Goal: Information Seeking & Learning: Learn about a topic

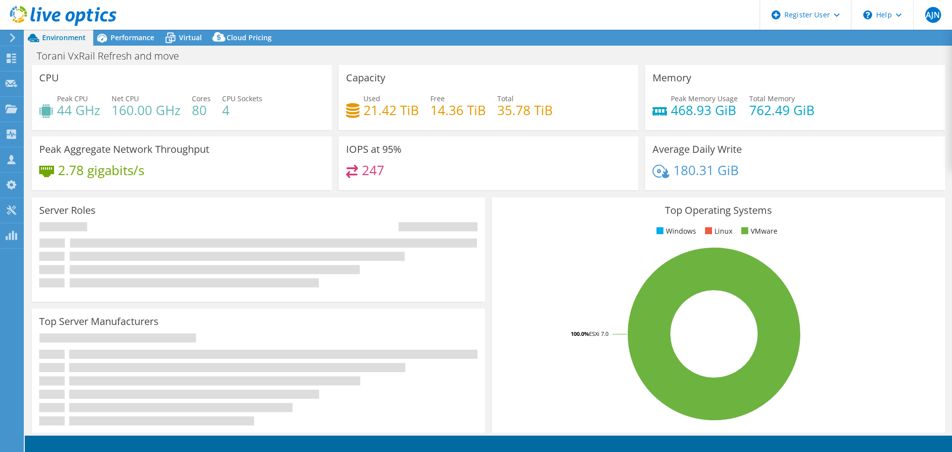
select select "USWest"
select select "USD"
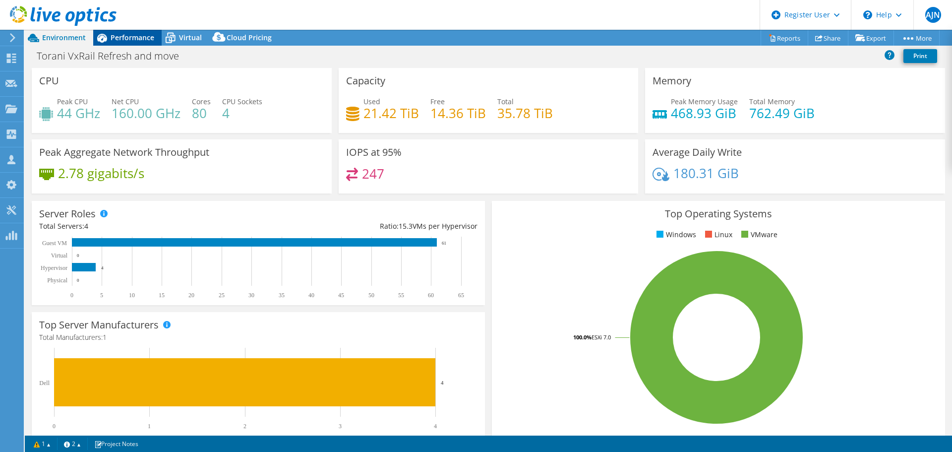
click at [109, 39] on icon at bounding box center [101, 37] width 17 height 17
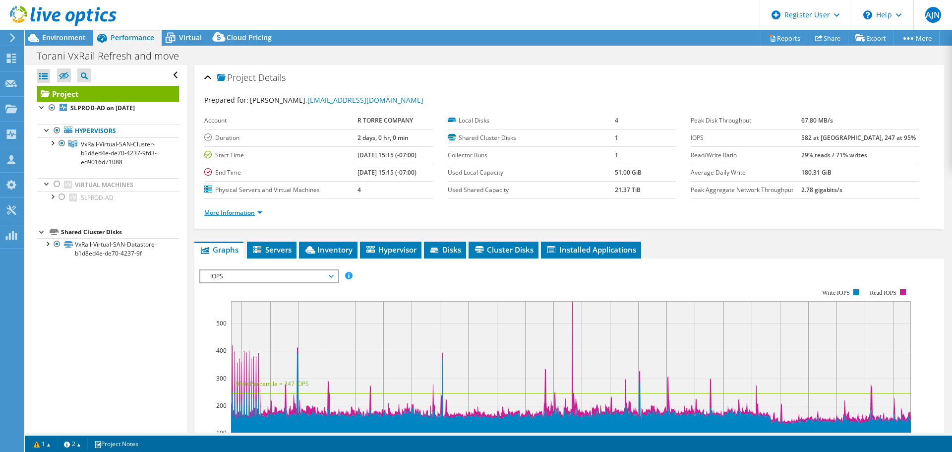
click at [250, 215] on link "More Information" at bounding box center [233, 212] width 58 height 8
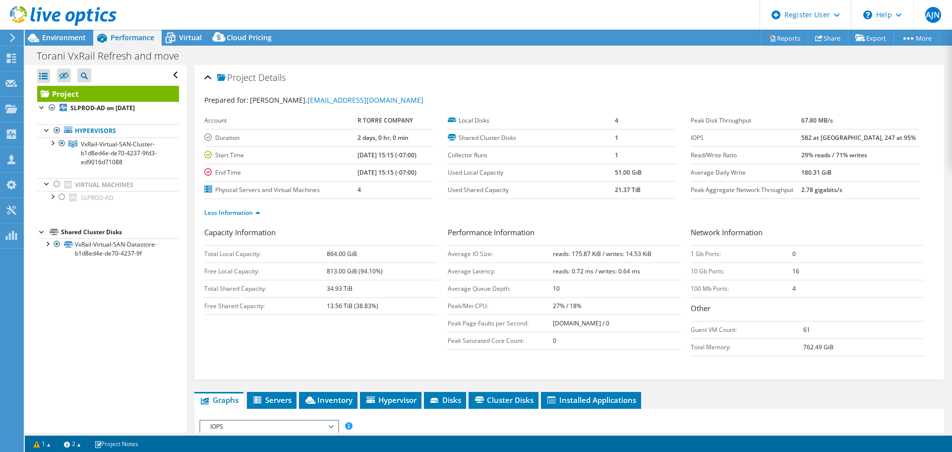
drag, startPoint x: 323, startPoint y: 288, endPoint x: 385, endPoint y: 291, distance: 61.6
click at [385, 291] on tr "Total Shared Capacity: 34.93 TiB" at bounding box center [321, 288] width 234 height 17
click at [191, 36] on span "Virtual" at bounding box center [190, 37] width 23 height 9
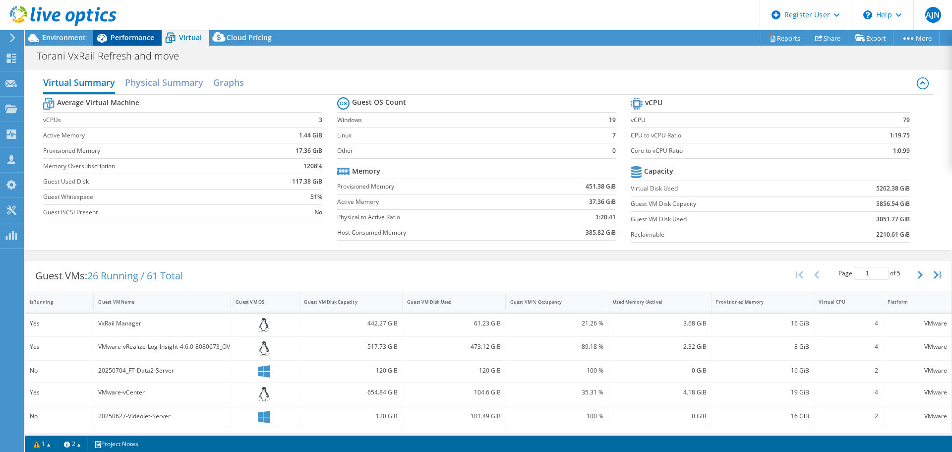
click at [110, 37] on icon at bounding box center [101, 37] width 17 height 17
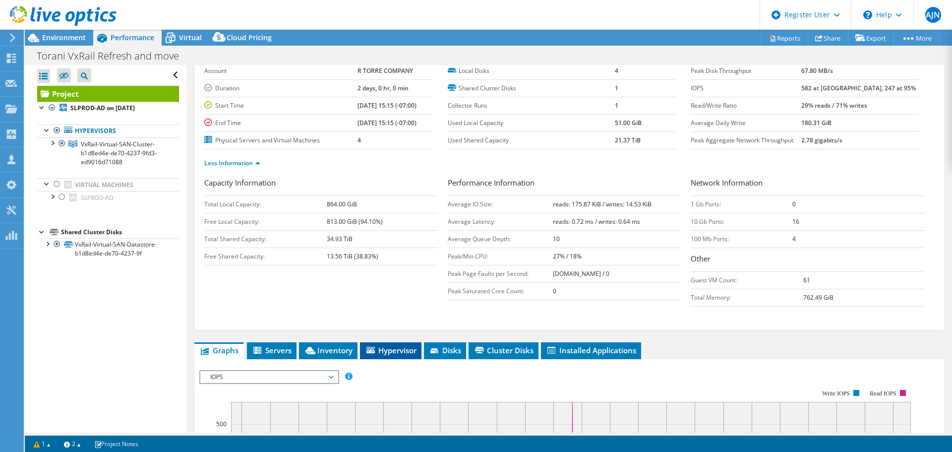
click at [409, 355] on li "Hypervisor" at bounding box center [391, 350] width 62 height 17
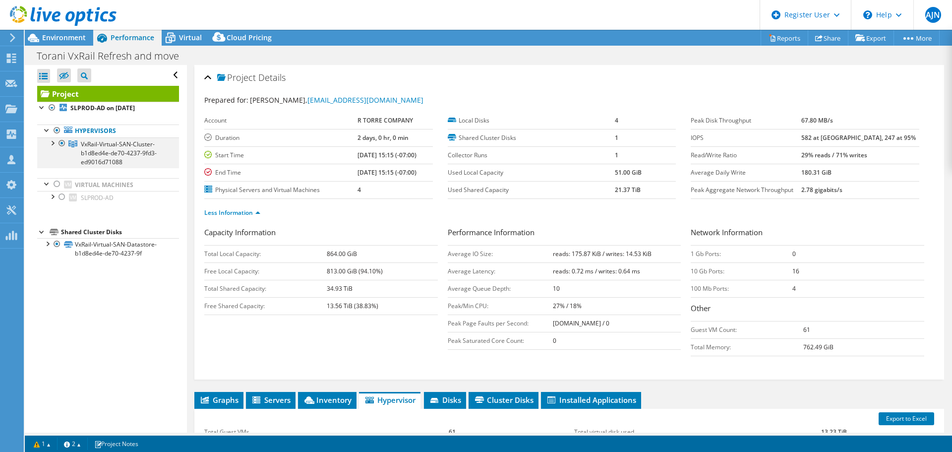
click at [52, 145] on div at bounding box center [52, 142] width 10 height 10
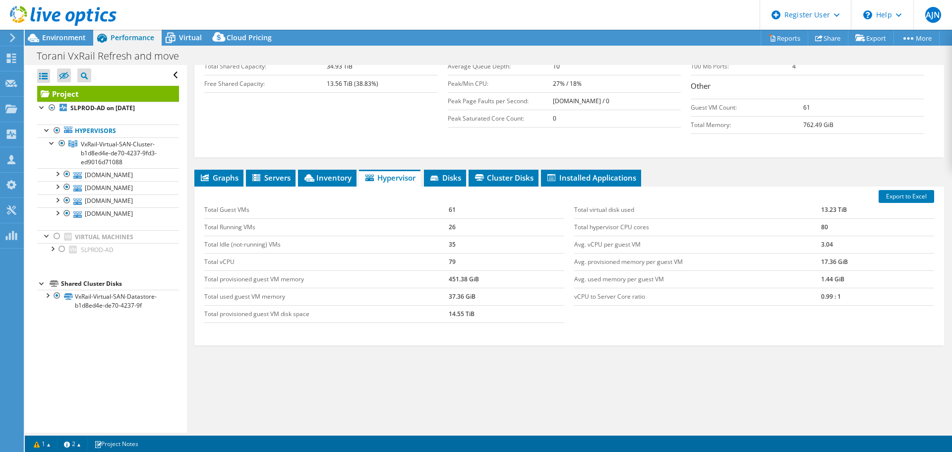
scroll to position [225, 0]
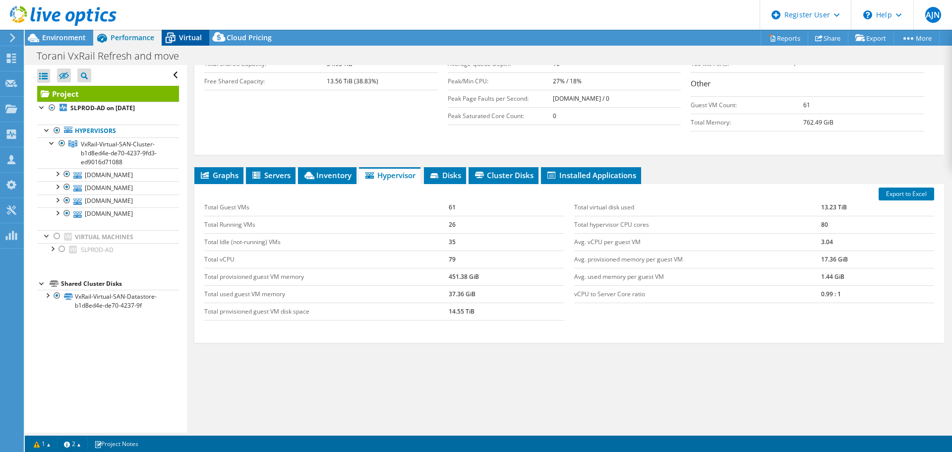
click at [207, 42] on div "Virtual" at bounding box center [186, 38] width 48 height 16
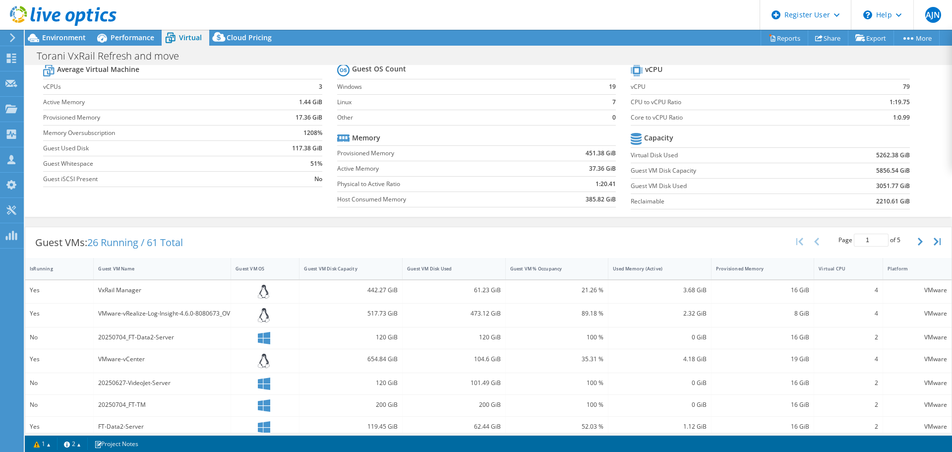
scroll to position [218, 0]
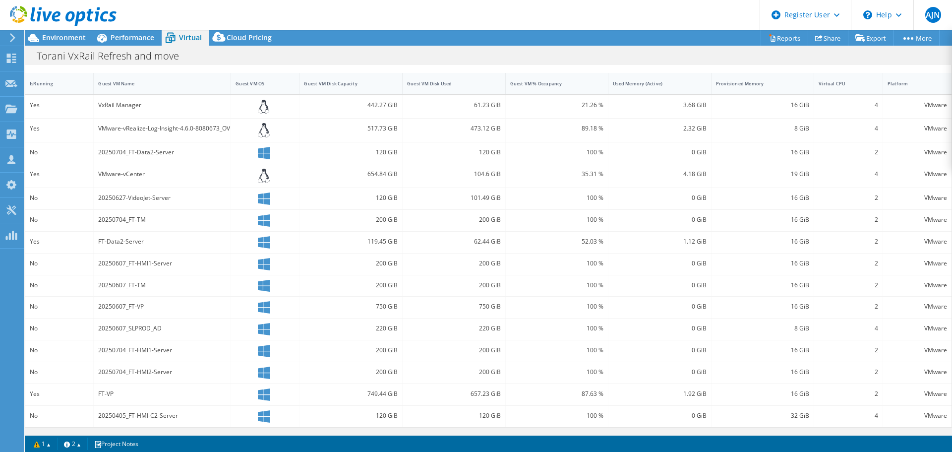
click at [355, 60] on div "Torani VxRail Refresh and move Print" at bounding box center [489, 56] width 928 height 18
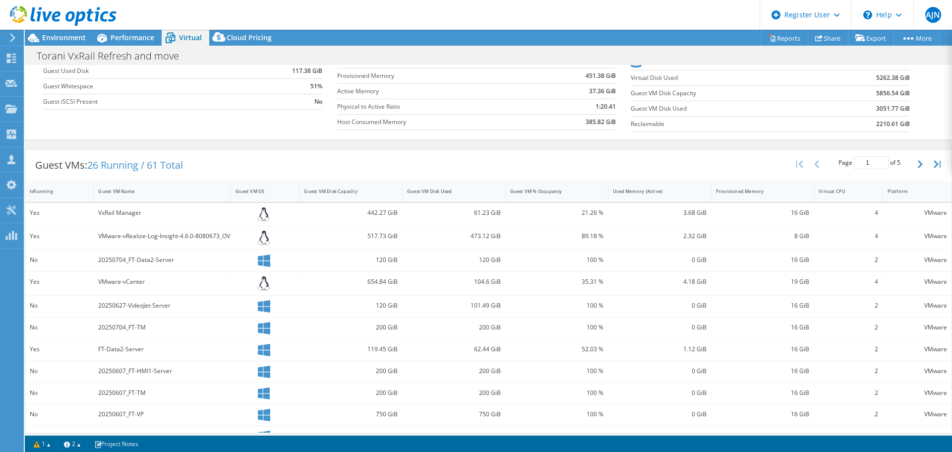
scroll to position [0, 0]
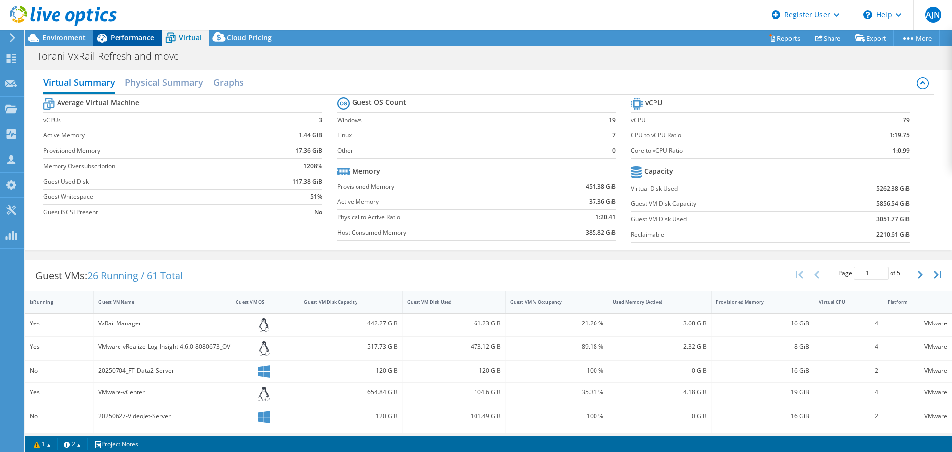
click at [130, 39] on span "Performance" at bounding box center [133, 37] width 44 height 9
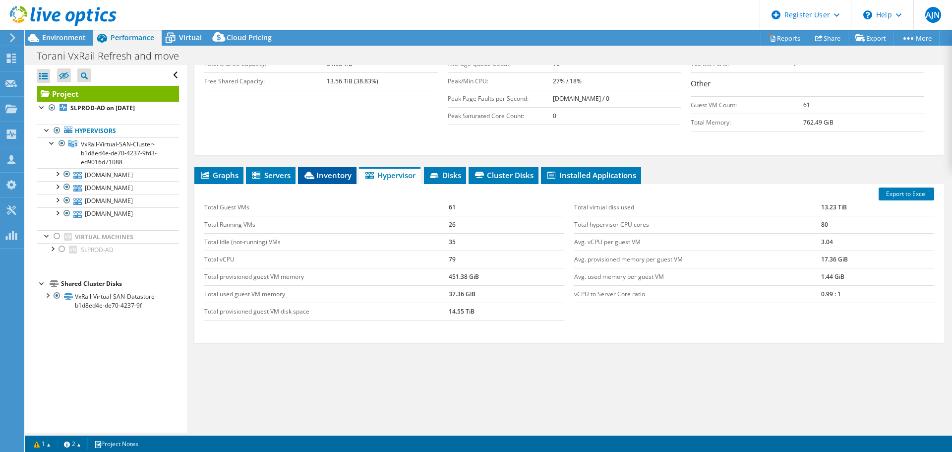
click at [315, 175] on span "Inventory" at bounding box center [327, 175] width 49 height 10
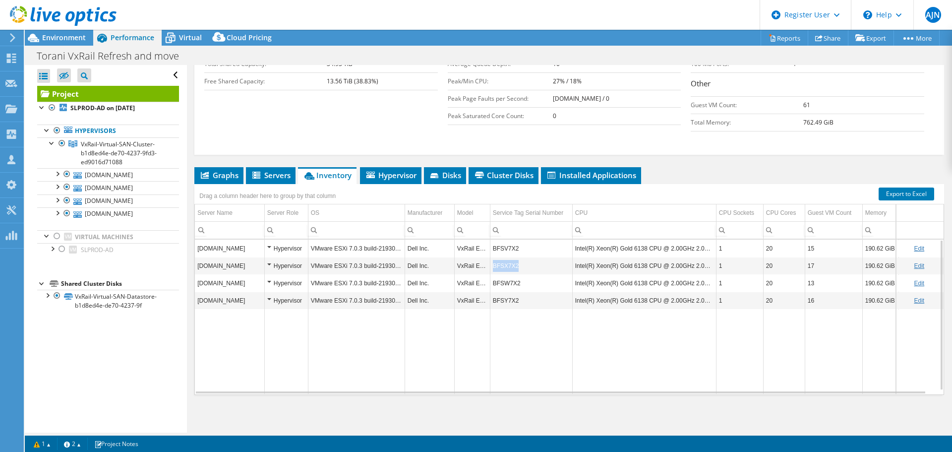
copy tr "0 BFSX7X2"
copy tr "BFSX7X2"
drag, startPoint x: 524, startPoint y: 267, endPoint x: 489, endPoint y: 266, distance: 35.2
click at [489, 266] on tr "[DOMAIN_NAME] Hypervisor VMware ESXi 7.0.3 build-21930508 Dell Inc. VxRail E560…" at bounding box center [571, 265] width 752 height 17
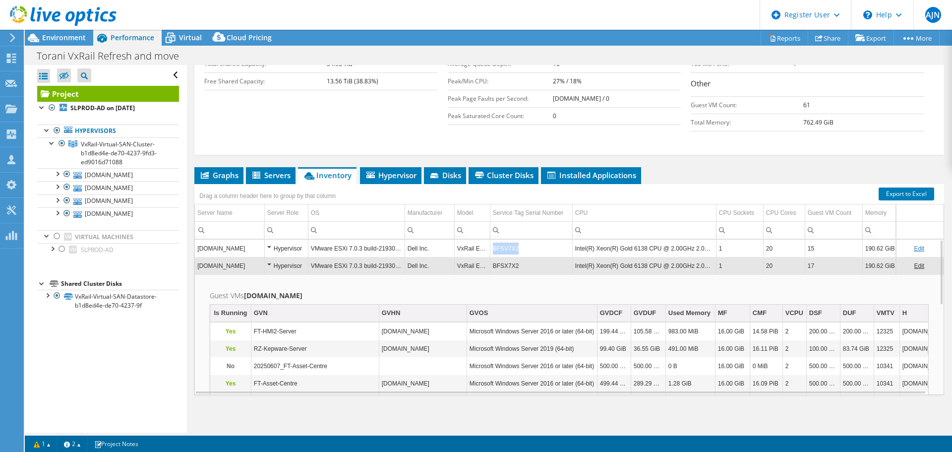
drag, startPoint x: 517, startPoint y: 246, endPoint x: 493, endPoint y: 252, distance: 25.6
click at [493, 252] on td "BFSV7X2" at bounding box center [531, 248] width 82 height 17
copy td "BFSV7X2"
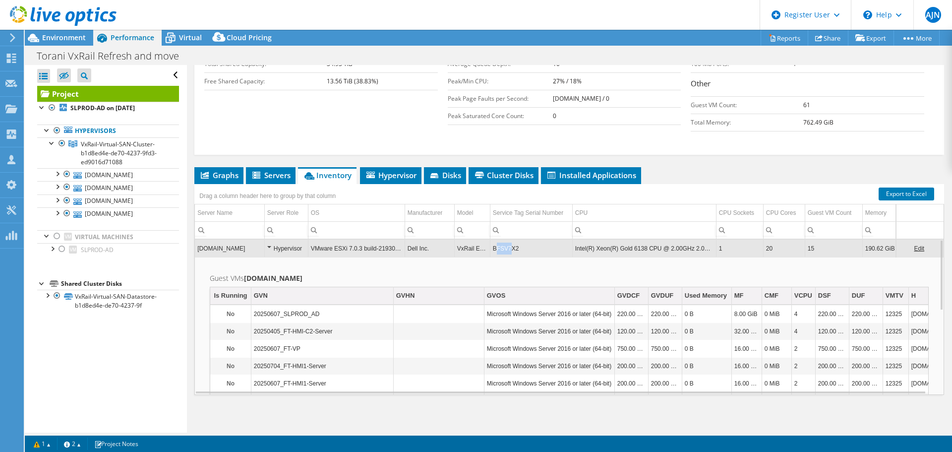
drag, startPoint x: 496, startPoint y: 249, endPoint x: 511, endPoint y: 247, distance: 15.0
click at [511, 247] on td "BFSV7X2" at bounding box center [531, 248] width 82 height 17
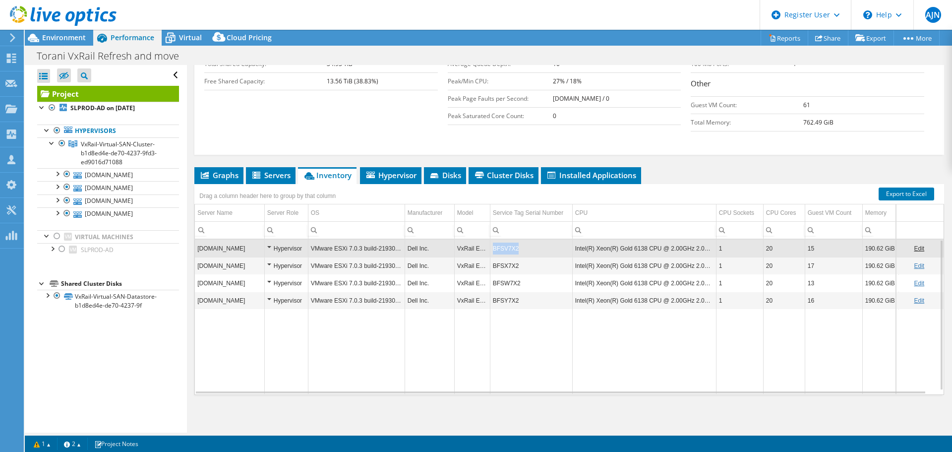
copy td "BFSV7X2"
drag, startPoint x: 491, startPoint y: 249, endPoint x: 517, endPoint y: 248, distance: 26.3
click at [517, 248] on td "BFSV7X2" at bounding box center [531, 248] width 82 height 17
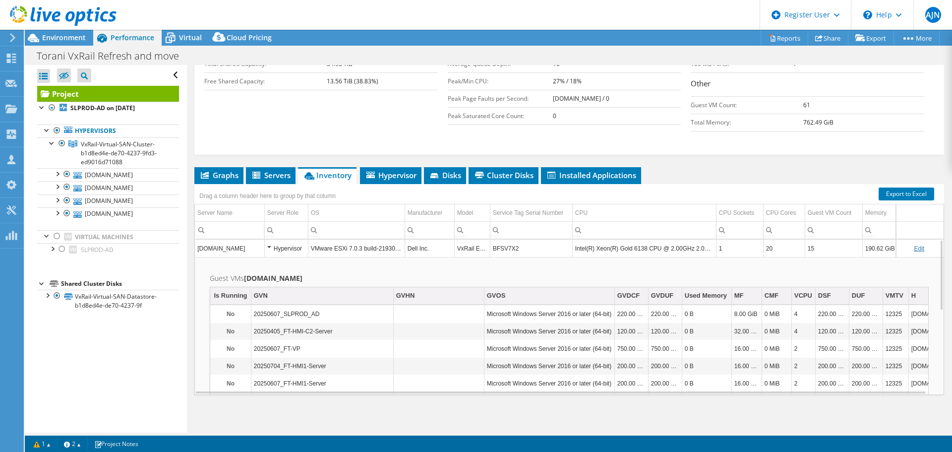
click at [398, 250] on td "VMware ESXi 7.0.3 build-21930508" at bounding box center [356, 248] width 97 height 17
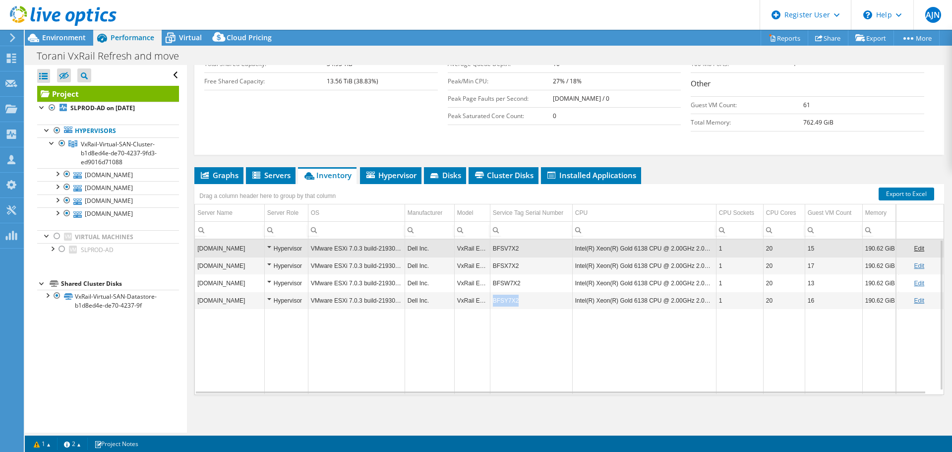
copy td "BFSY7X2"
drag, startPoint x: 493, startPoint y: 300, endPoint x: 522, endPoint y: 303, distance: 29.4
click at [522, 303] on td "BFSY7X2" at bounding box center [531, 300] width 82 height 17
